Goal: Information Seeking & Learning: Learn about a topic

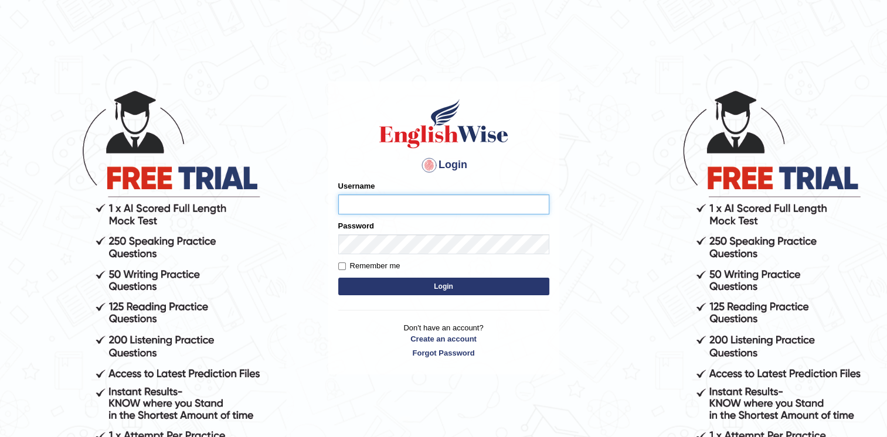
type input "Afreen11"
click at [432, 287] on button "Login" at bounding box center [443, 287] width 211 height 18
click at [447, 283] on button "Login" at bounding box center [443, 287] width 211 height 18
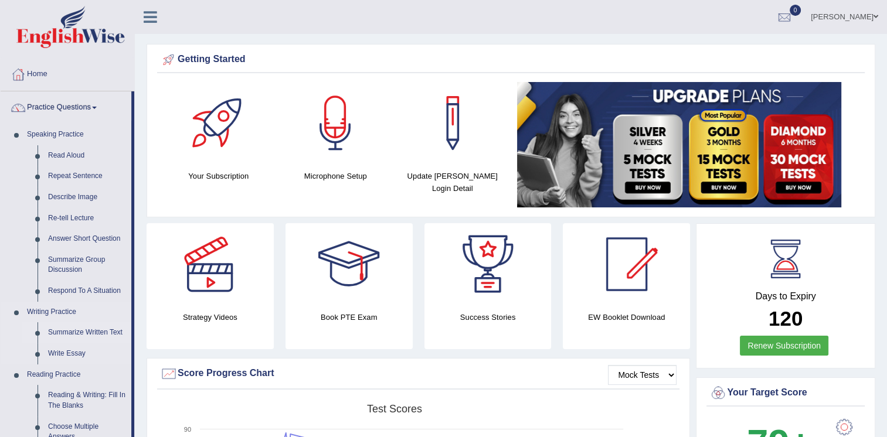
click at [104, 329] on link "Summarize Written Text" at bounding box center [87, 332] width 89 height 21
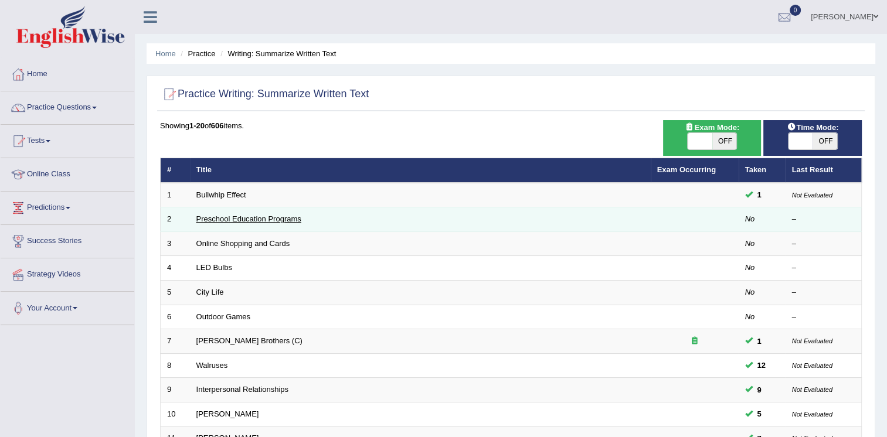
click at [215, 216] on link "Preschool Education Programs" at bounding box center [248, 219] width 105 height 9
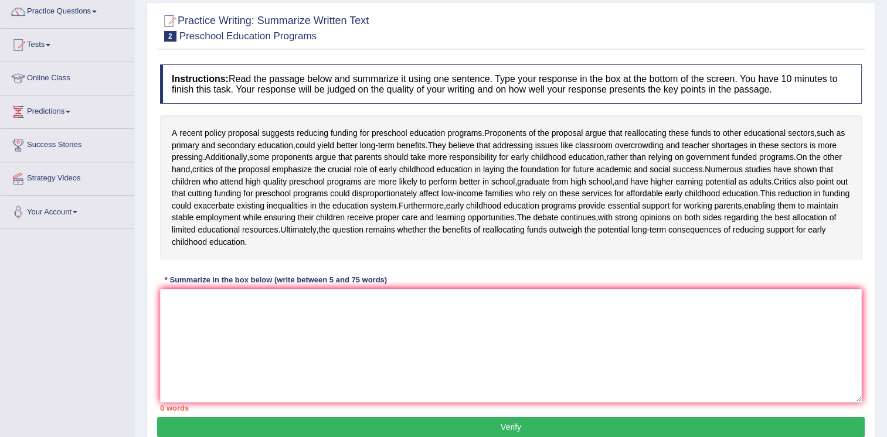
scroll to position [101, 0]
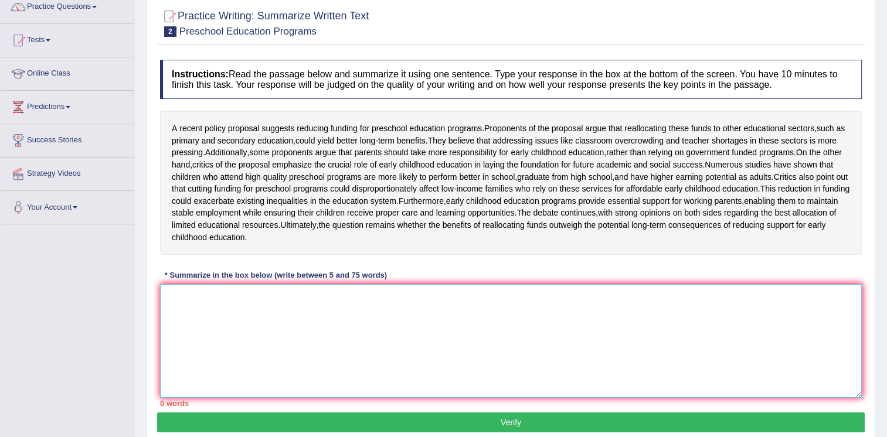
click at [216, 331] on textarea at bounding box center [511, 341] width 702 height 114
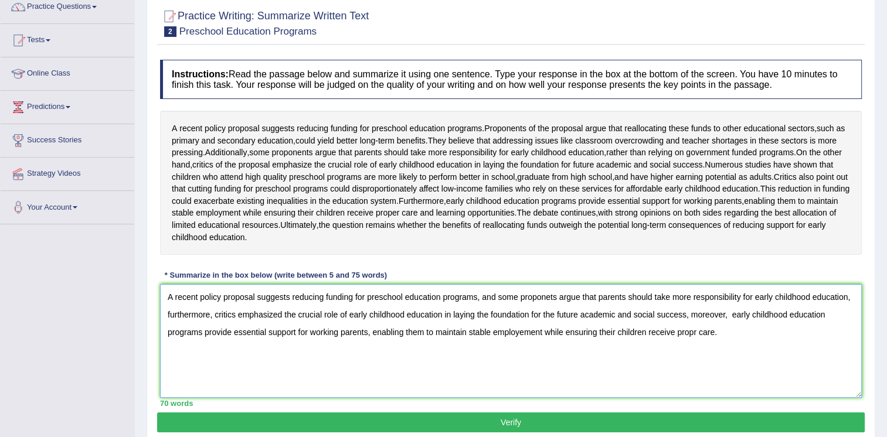
scroll to position [178, 0]
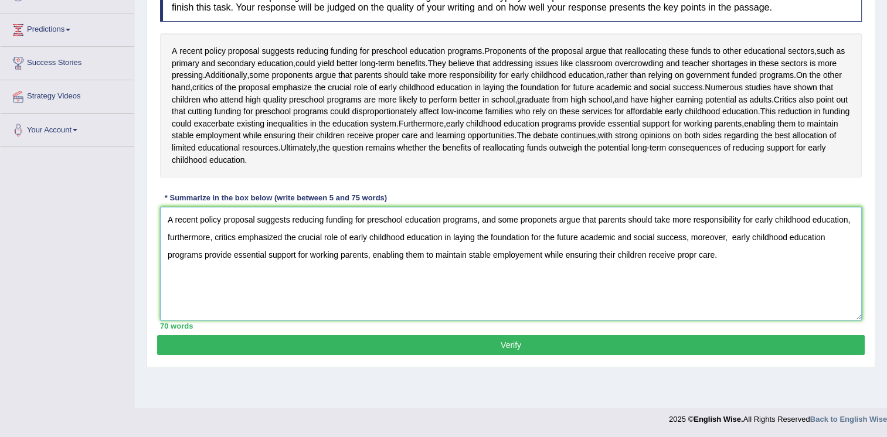
type textarea "A recent policy proposal suggests reducing funding for preschool education prog…"
click at [675, 355] on button "Verify" at bounding box center [510, 345] width 707 height 20
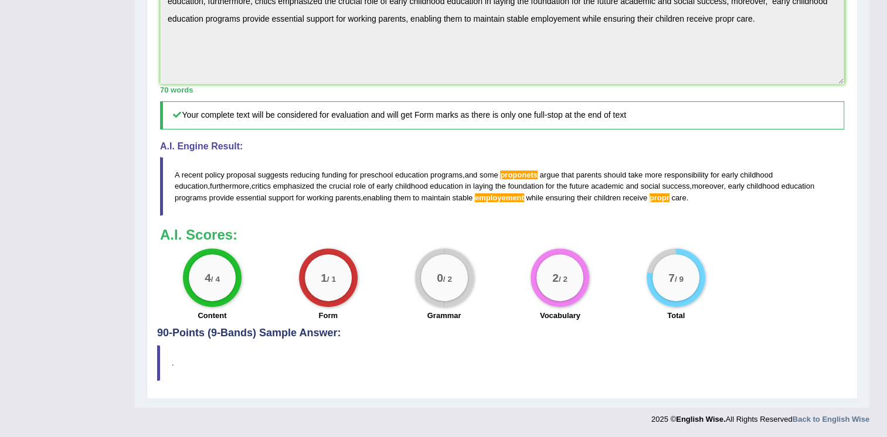
scroll to position [0, 0]
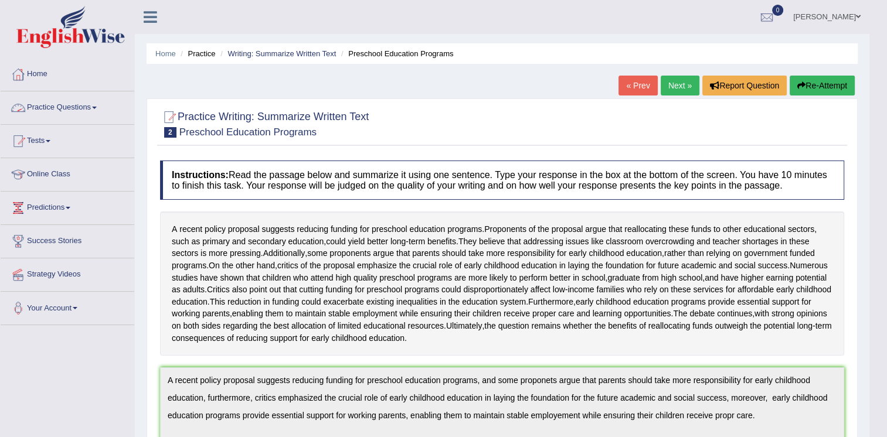
click at [49, 107] on link "Practice Questions" at bounding box center [68, 105] width 134 height 29
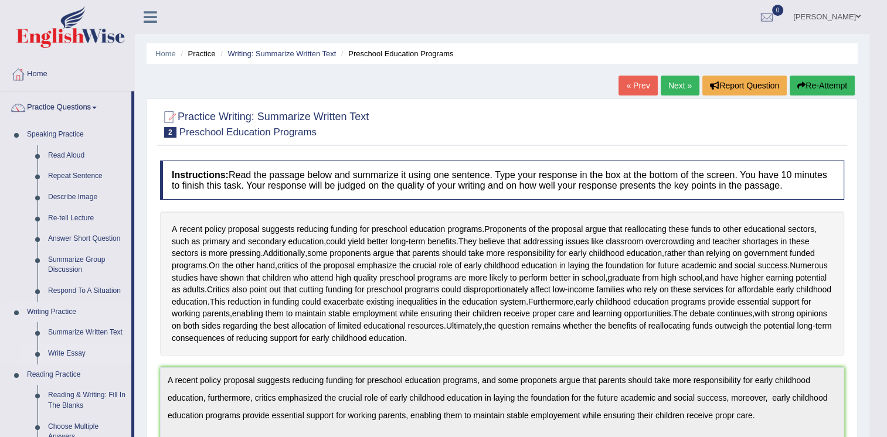
click at [63, 349] on link "Write Essay" at bounding box center [87, 353] width 89 height 21
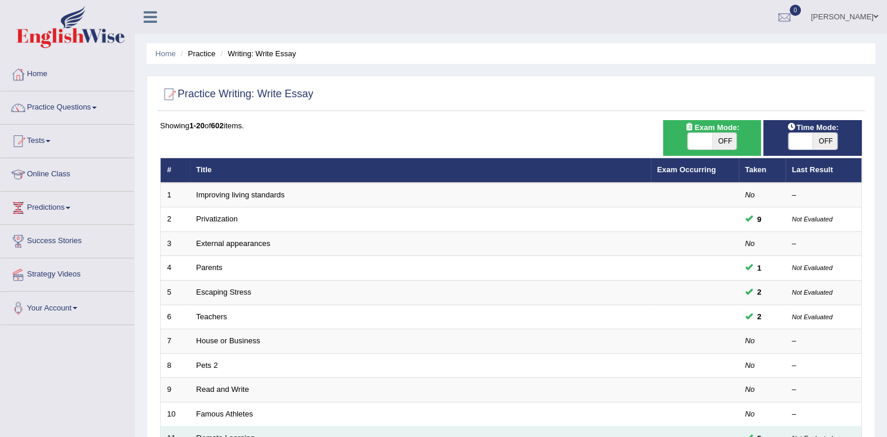
click at [241, 434] on link "Remote Learning" at bounding box center [225, 438] width 59 height 9
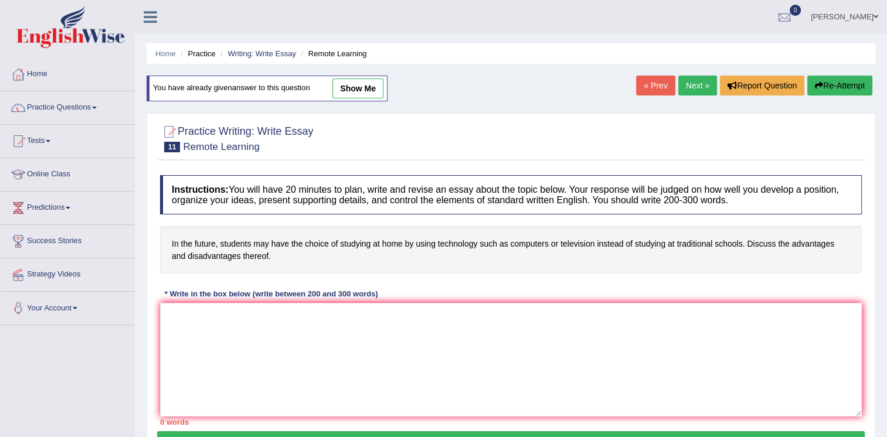
click at [347, 81] on link "show me" at bounding box center [357, 89] width 51 height 20
type textarea "The increasing influence Education of on our lives has ignited numerous discuss…"
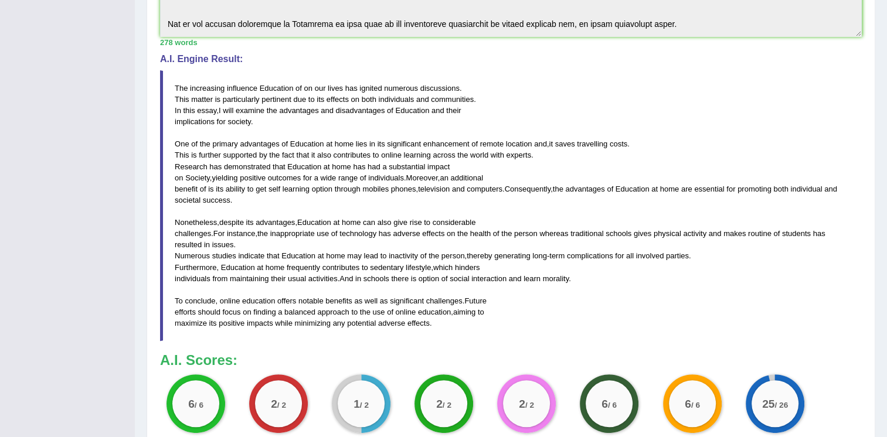
scroll to position [372, 0]
